Goal: Find specific page/section: Find specific page/section

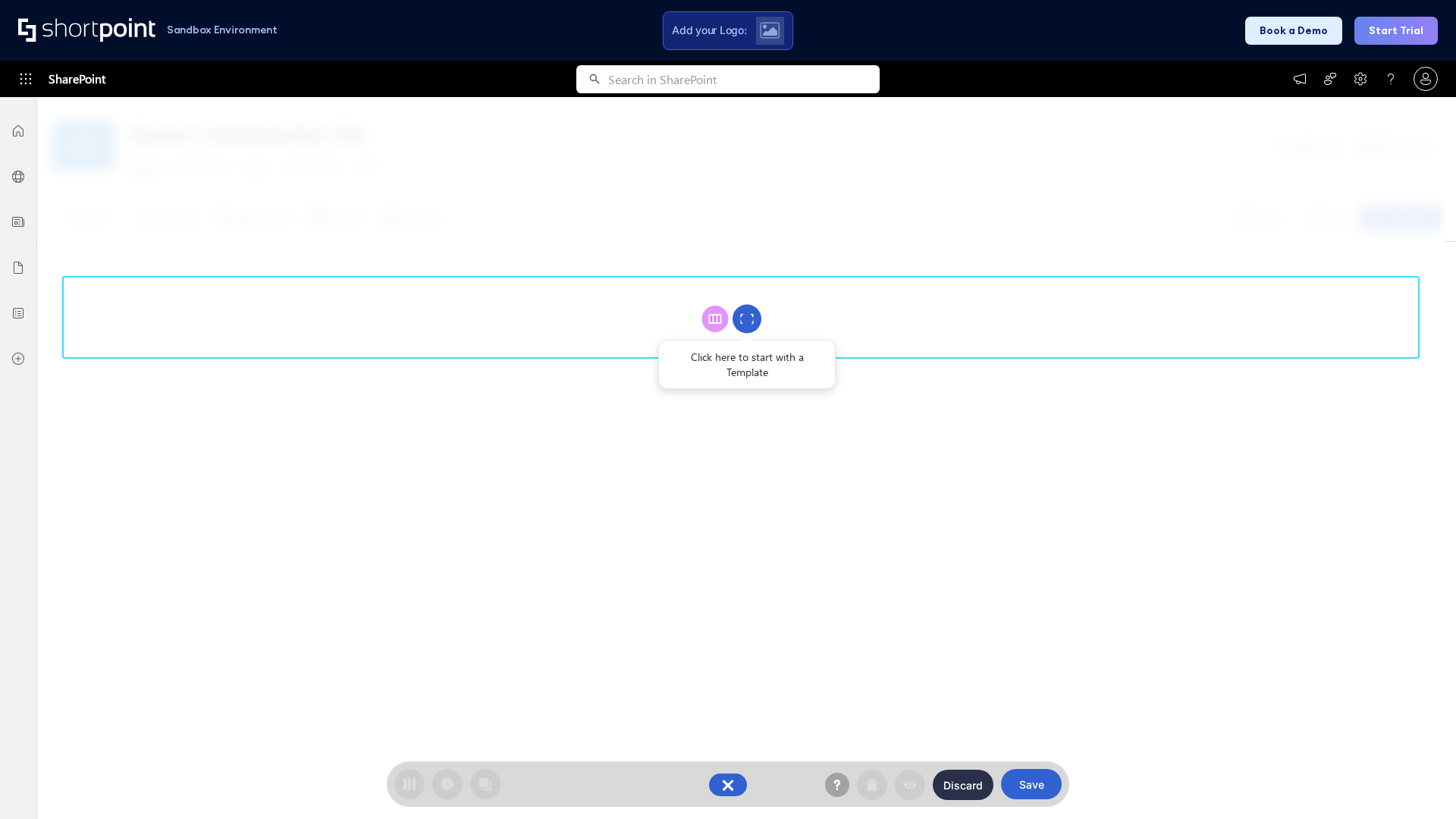
click at [748, 319] on circle at bounding box center [747, 319] width 29 height 29
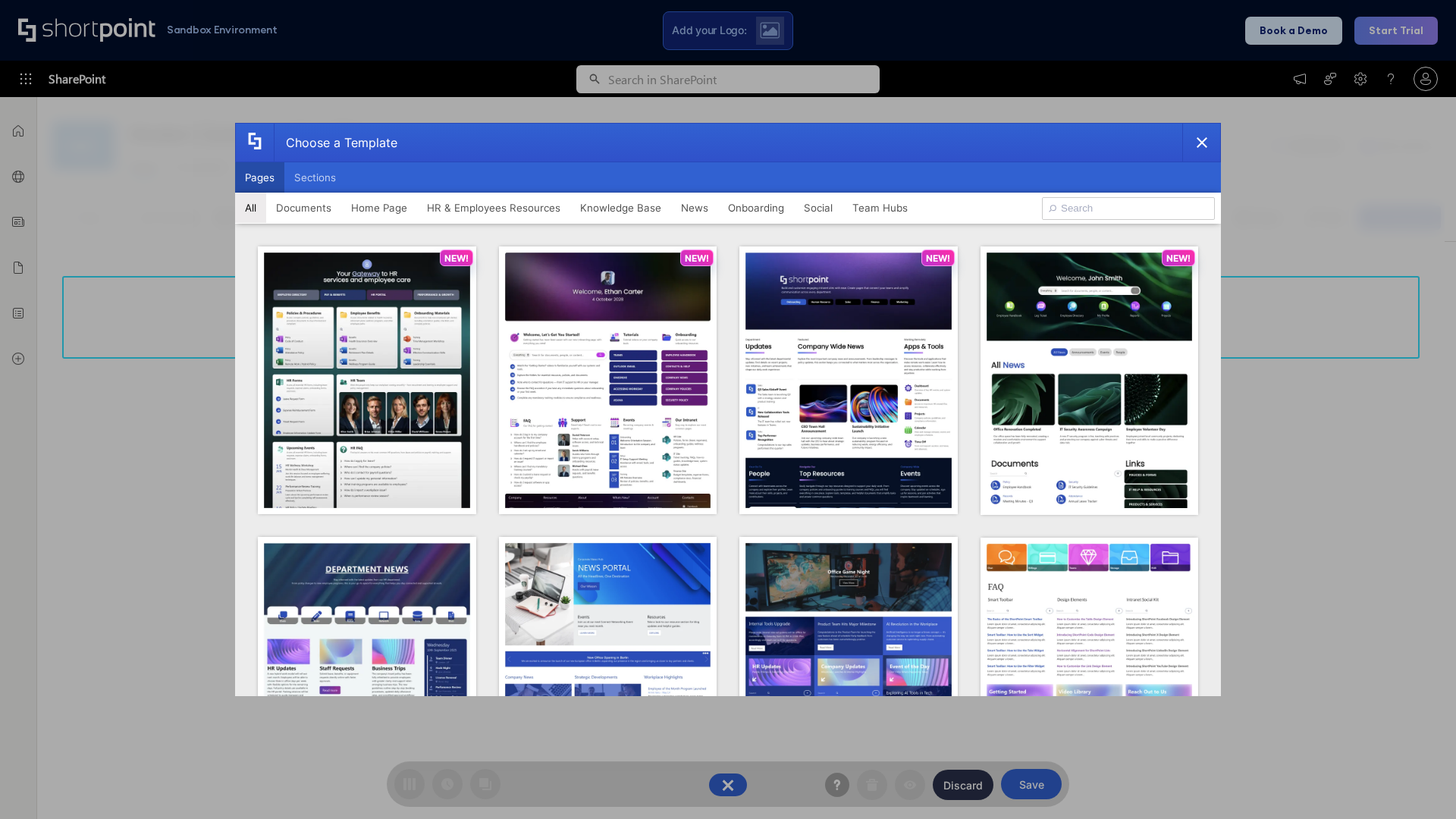
click at [259, 177] on button "Pages" at bounding box center [260, 177] width 50 height 30
type input "HR 7"
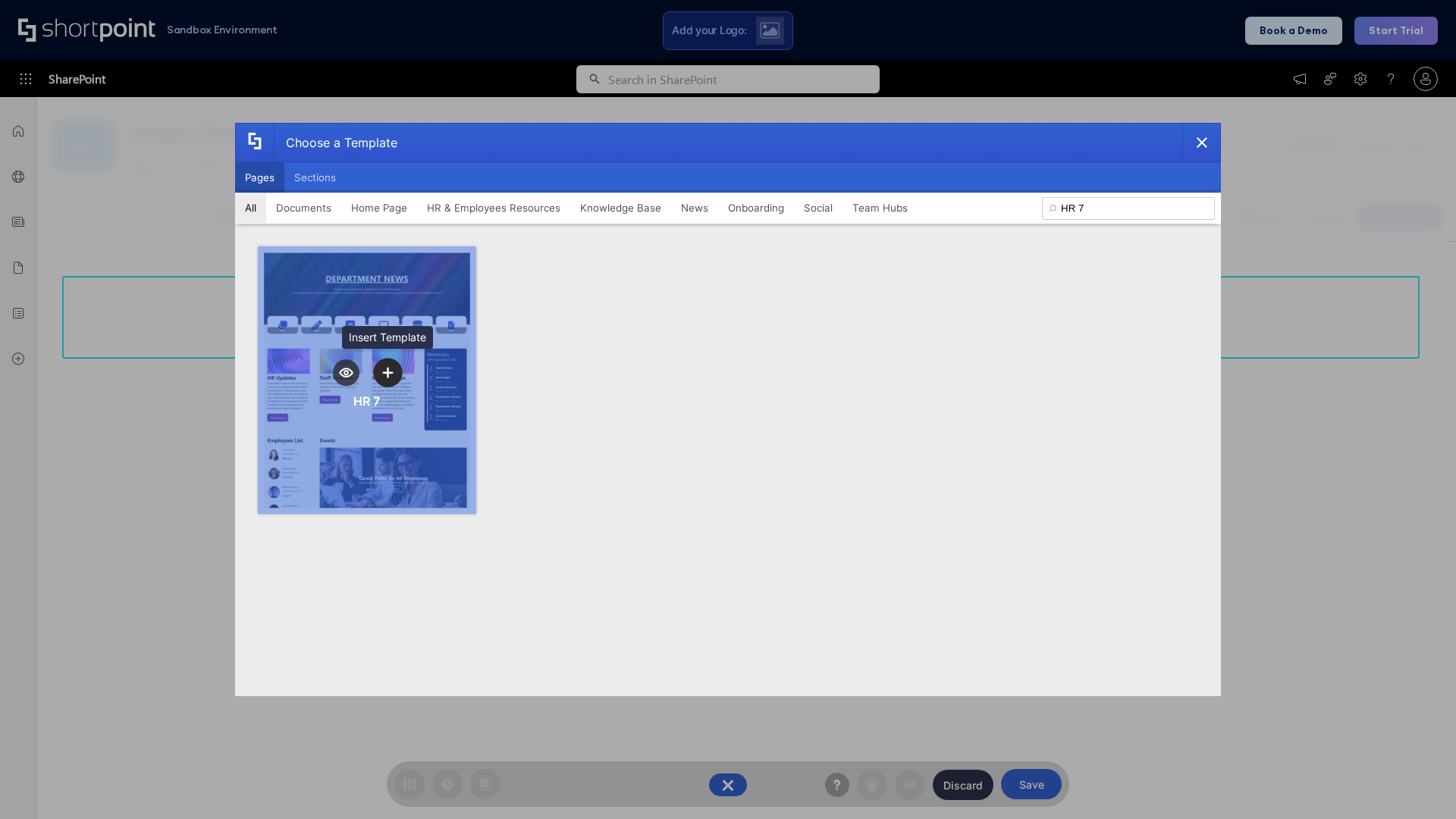
click at [388, 372] on icon "template selector" at bounding box center [387, 372] width 10 height 10
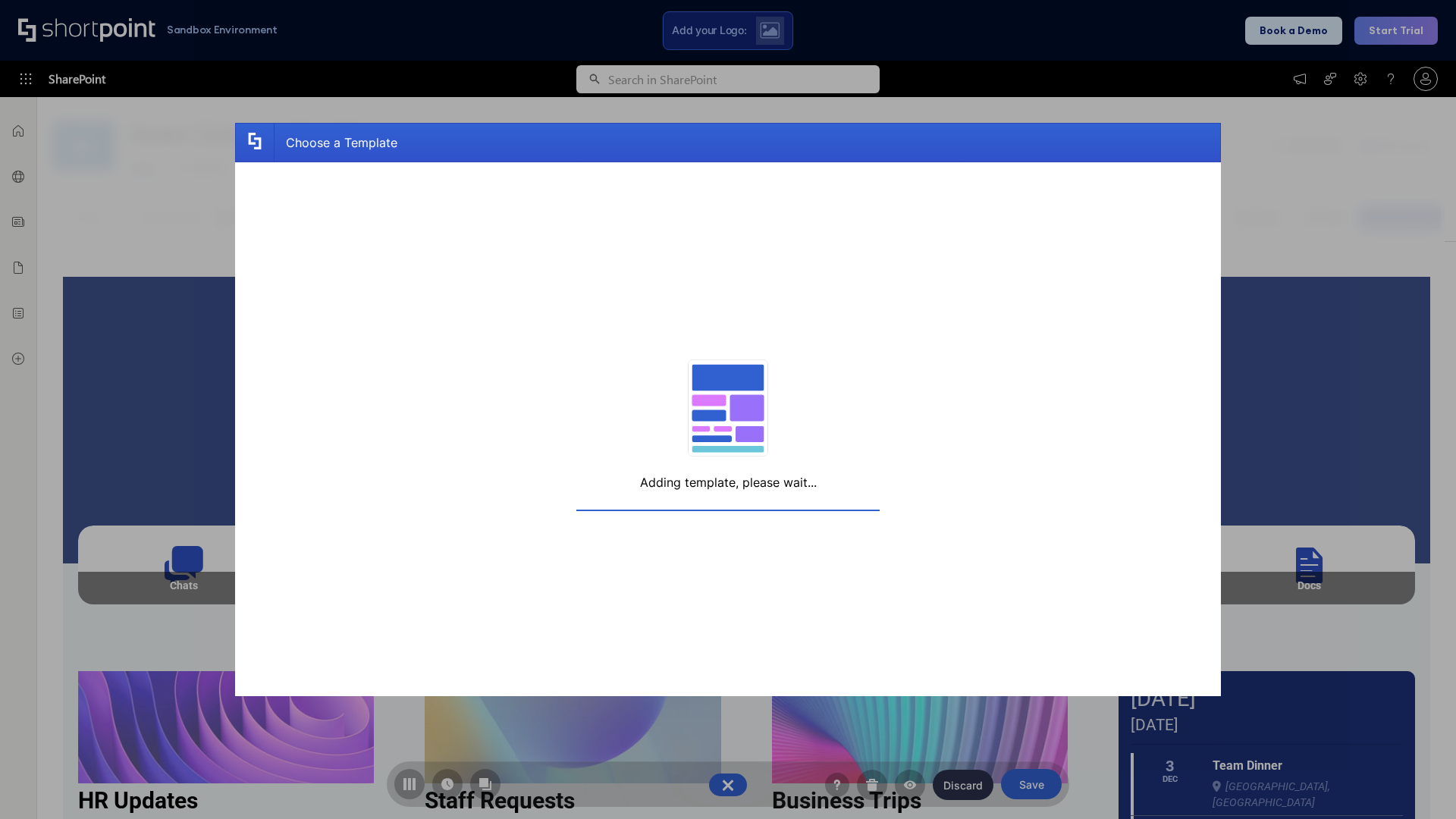
scroll to position [11, 11]
